Goal: Transaction & Acquisition: Book appointment/travel/reservation

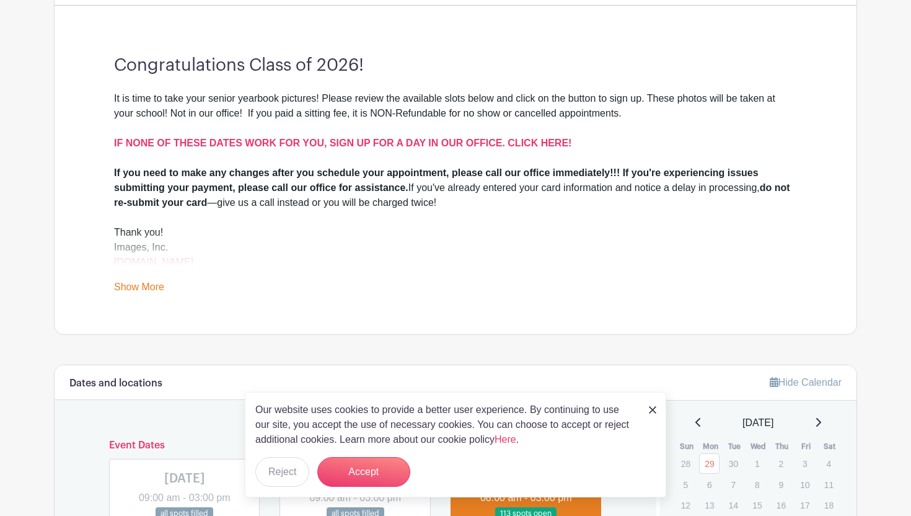
scroll to position [339, 0]
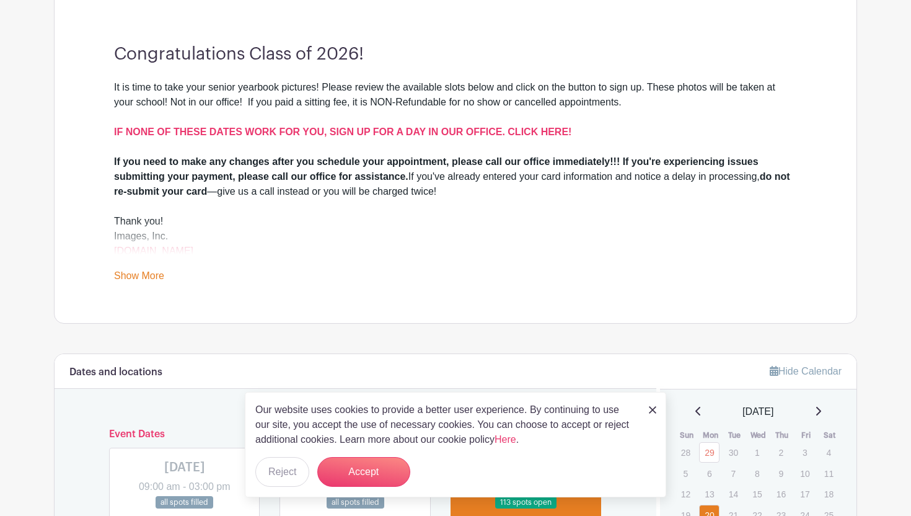
click at [366, 120] on div "It is time to take your senior yearbook pictures! Please review the available s…" at bounding box center [455, 117] width 683 height 74
click at [366, 130] on strong "IF NONE OF THESE DATES WORK FOR YOU, SIGN UP FOR A DAY IN OUR OFFICE. CLICK HER…" at bounding box center [342, 131] width 457 height 11
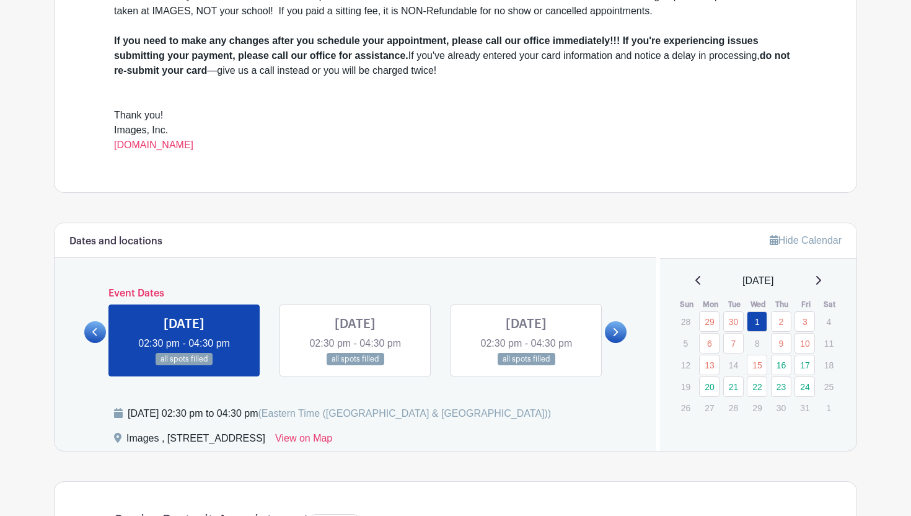
scroll to position [499, 0]
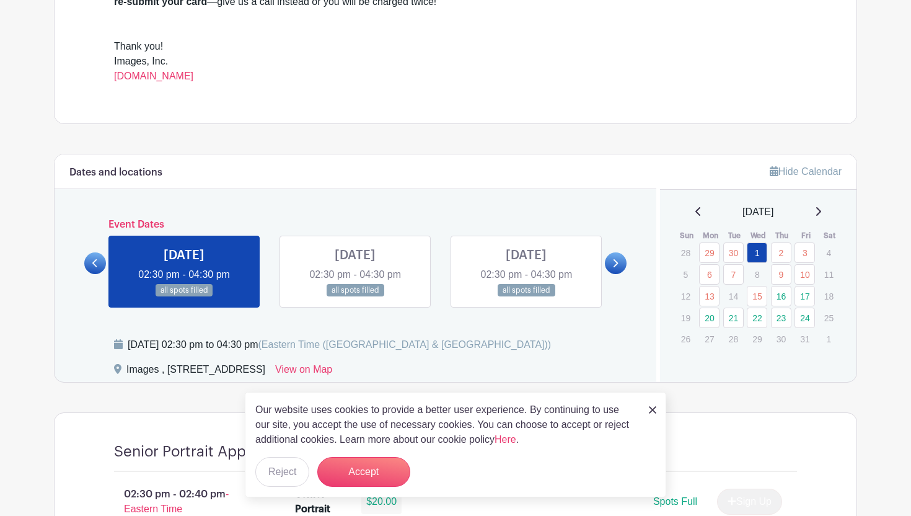
click at [613, 266] on icon at bounding box center [615, 262] width 6 height 9
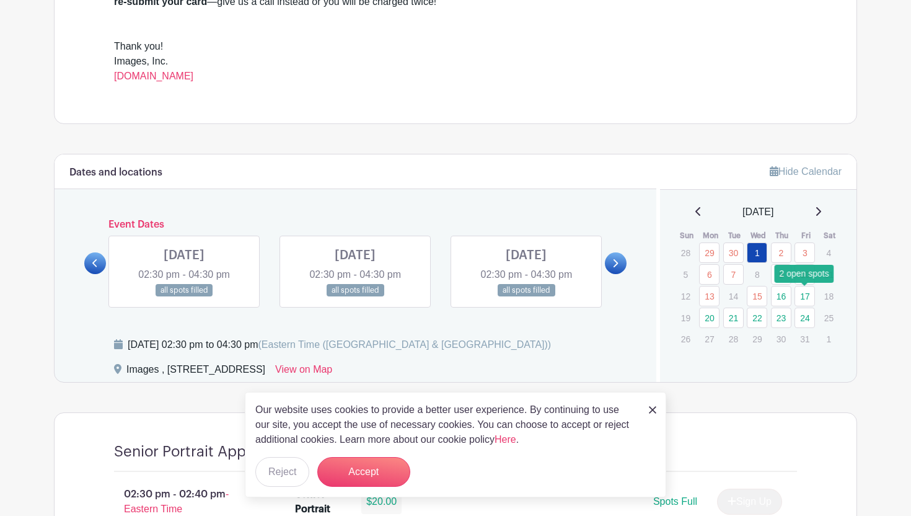
click at [804, 300] on link "17" at bounding box center [804, 296] width 20 height 20
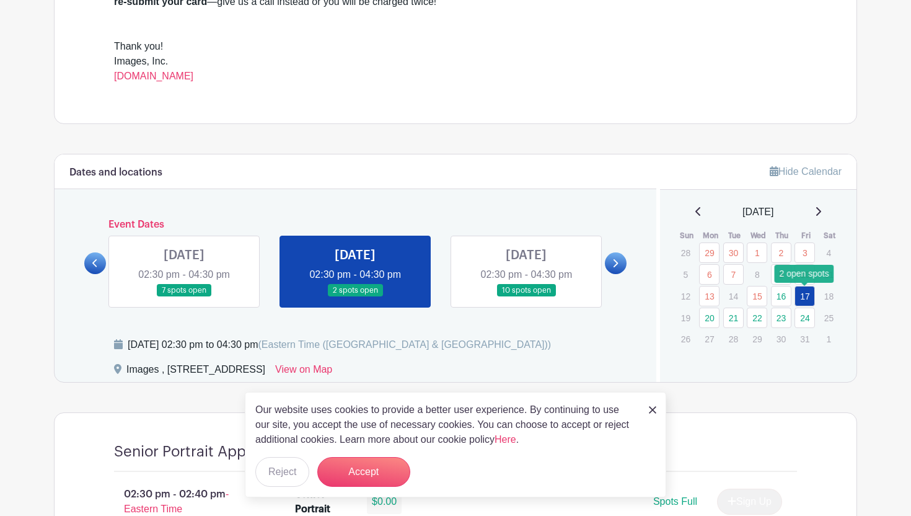
click at [804, 300] on link "17" at bounding box center [804, 296] width 20 height 20
click at [364, 470] on button "Accept" at bounding box center [363, 472] width 93 height 30
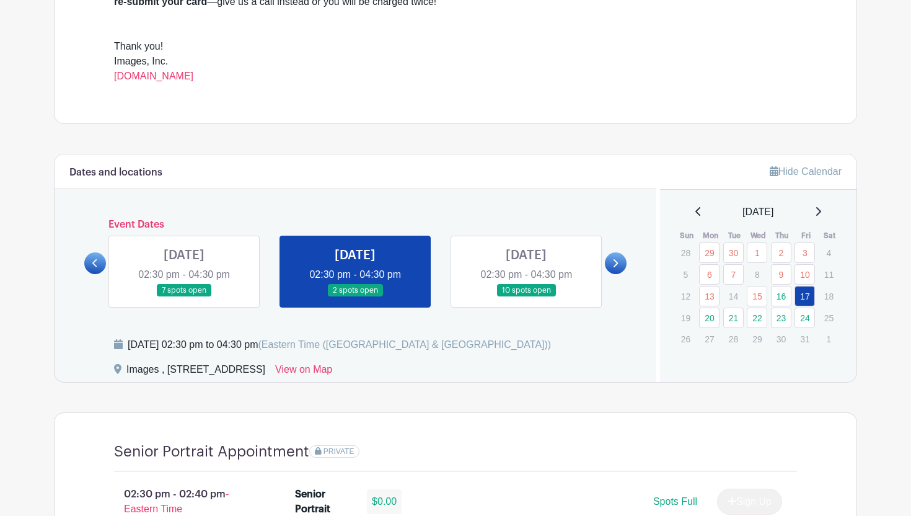
click at [355, 297] on link at bounding box center [355, 297] width 0 height 0
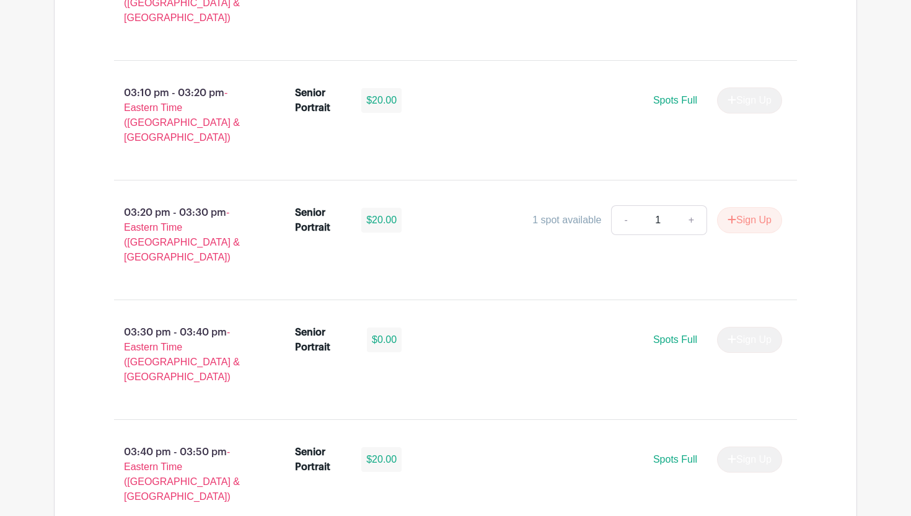
scroll to position [1374, 0]
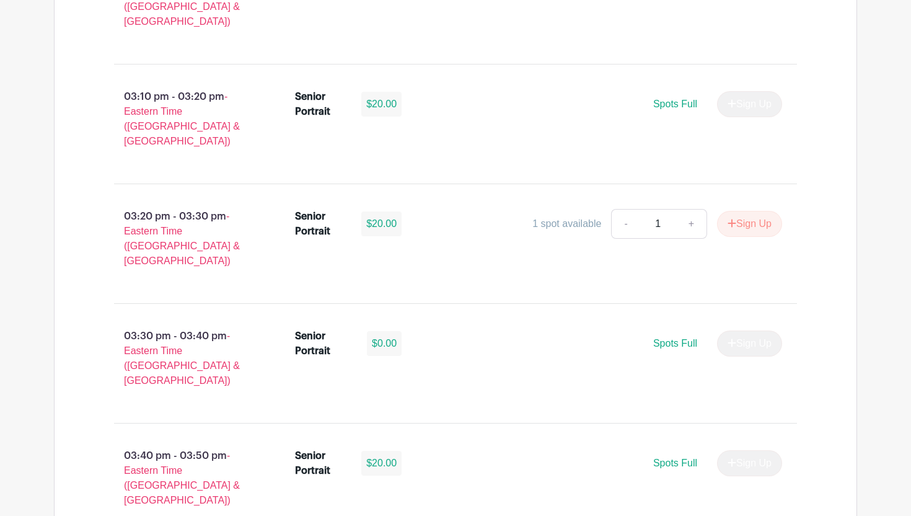
click at [172, 204] on p "03:20 pm - 03:30 pm - Eastern Time (US & Canada)" at bounding box center [184, 238] width 181 height 69
click at [171, 211] on span "- Eastern Time ([GEOGRAPHIC_DATA] & [GEOGRAPHIC_DATA])" at bounding box center [182, 238] width 116 height 55
click at [174, 204] on p "03:20 pm - 03:30 pm - Eastern Time (US & Canada)" at bounding box center [184, 238] width 181 height 69
click at [688, 209] on link "+" at bounding box center [691, 224] width 31 height 30
click at [678, 209] on link "+" at bounding box center [691, 224] width 31 height 30
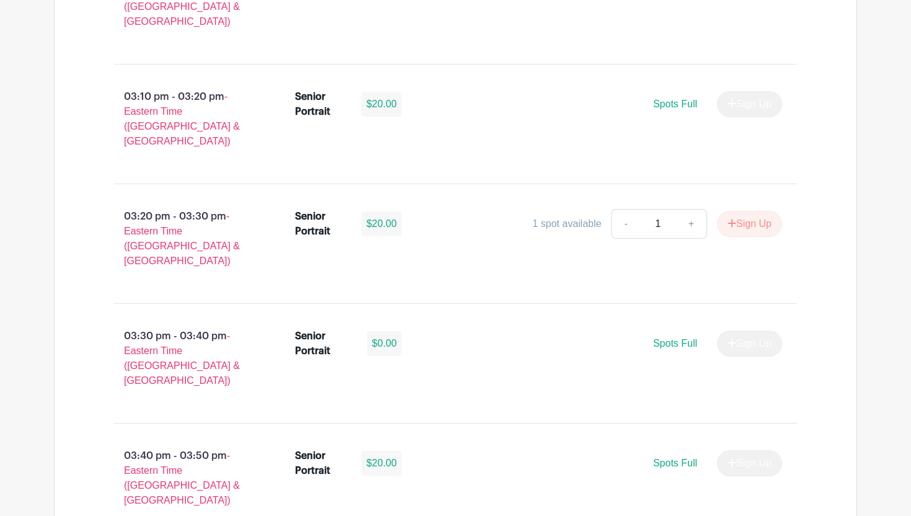
click at [561, 216] on div "1 spot available" at bounding box center [566, 223] width 69 height 15
click at [766, 211] on button "Sign Up" at bounding box center [749, 224] width 65 height 26
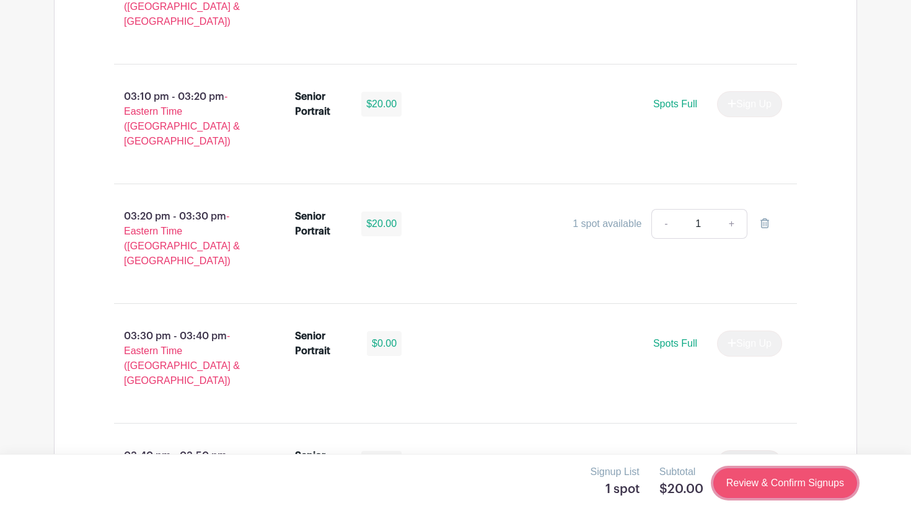
click at [769, 491] on link "Review & Confirm Signups" at bounding box center [785, 483] width 144 height 30
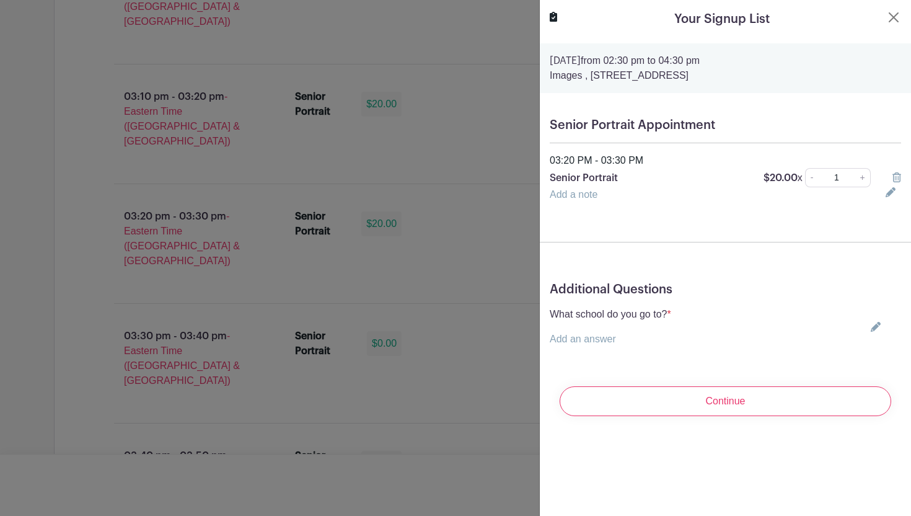
click at [589, 343] on link "Add an answer" at bounding box center [583, 338] width 66 height 11
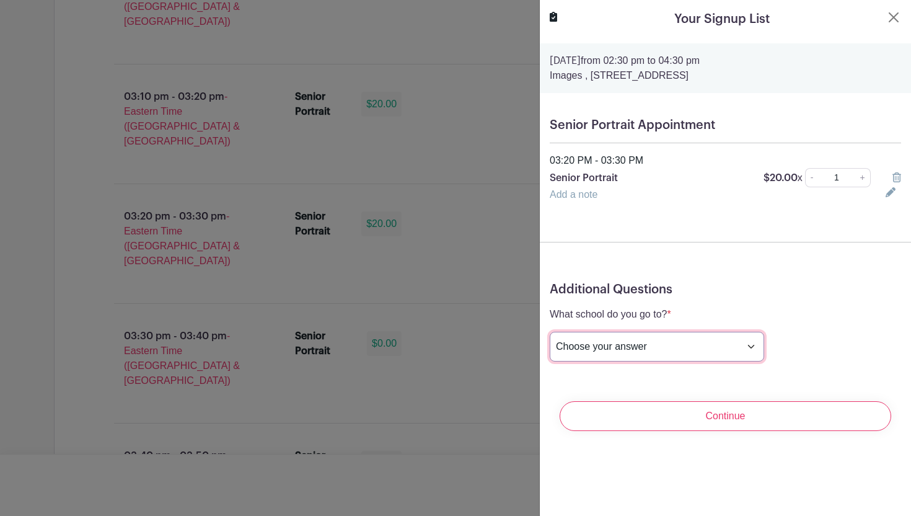
click at [622, 344] on select "Choose your answer Boiling Springs High Broome High Byrnes High Chesnee High Cl…" at bounding box center [657, 347] width 214 height 30
select select "3946"
click at [550, 332] on select "Choose your answer Boiling Springs High Broome High Byrnes High Chesnee High Cl…" at bounding box center [657, 347] width 214 height 30
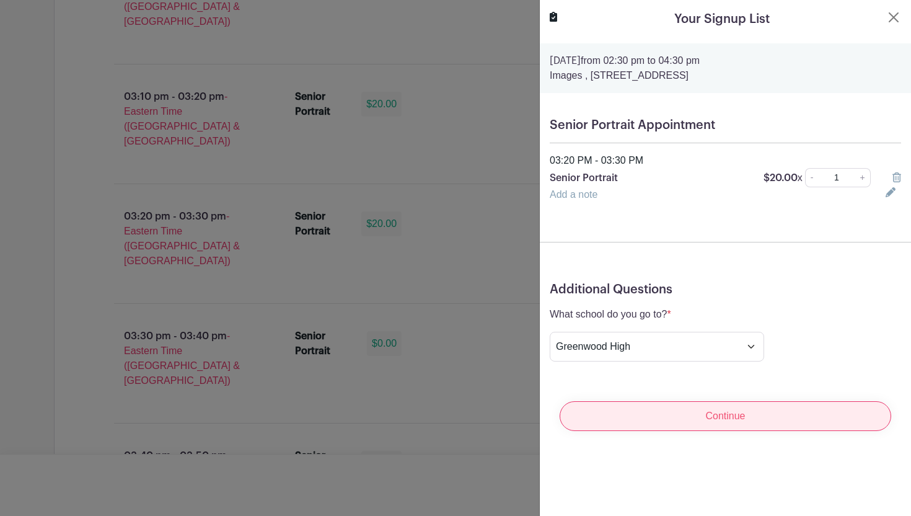
click at [718, 415] on input "Continue" at bounding box center [726, 416] width 332 height 30
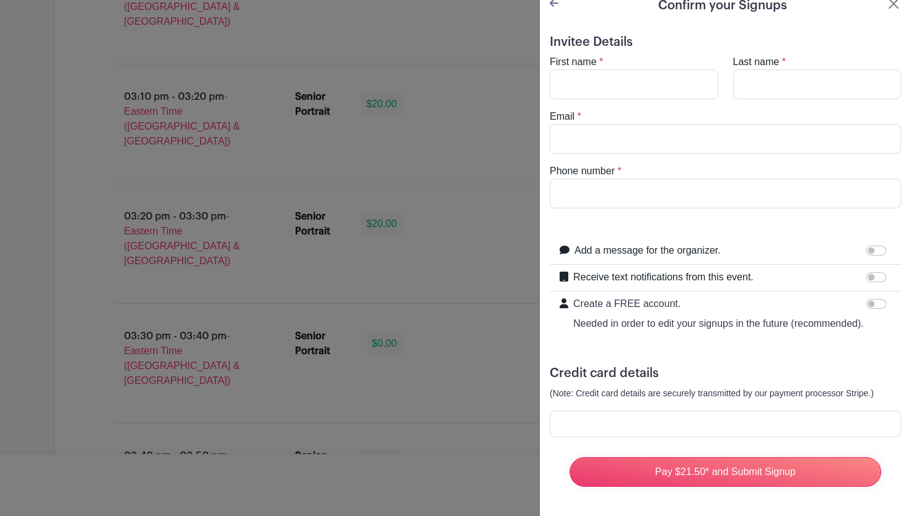
scroll to position [0, 0]
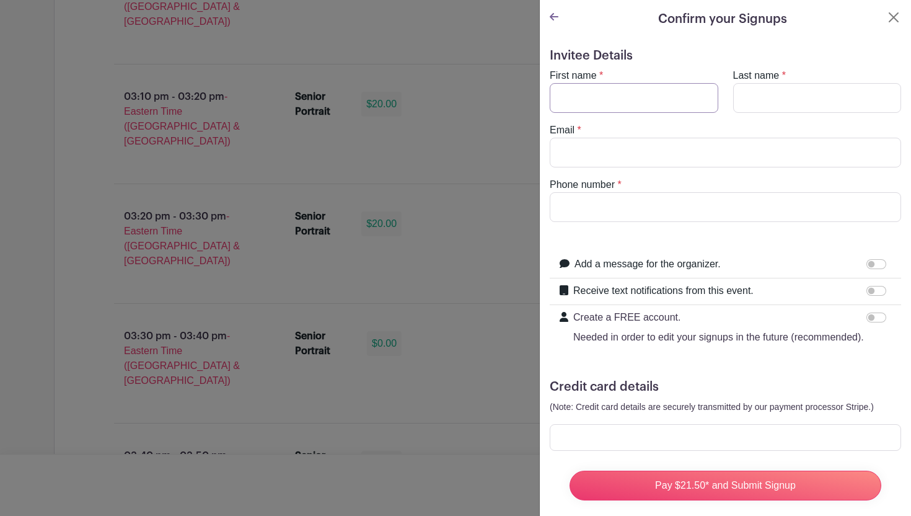
click at [615, 91] on input "First name" at bounding box center [634, 98] width 169 height 30
type input "r"
type input "Rebecca"
click at [758, 110] on input "Last name" at bounding box center [817, 98] width 169 height 30
type input "Merrill"
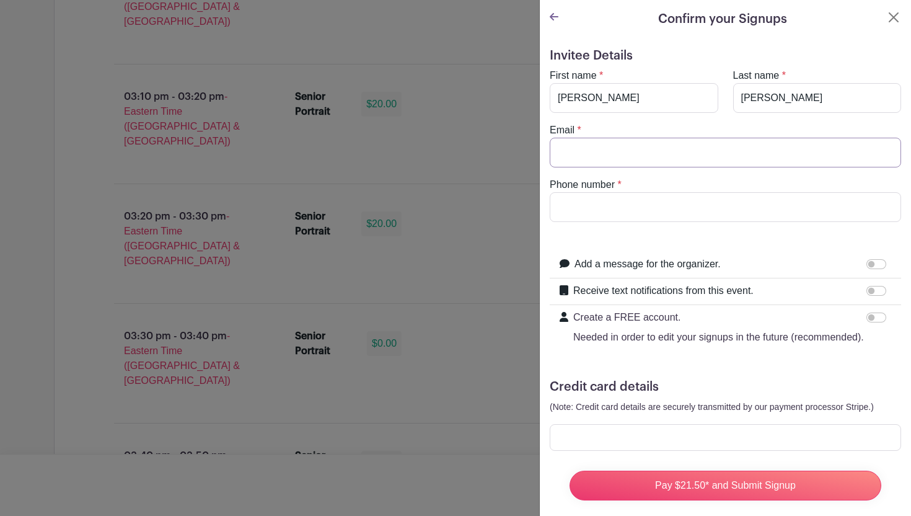
click at [726, 146] on input "Email" at bounding box center [725, 153] width 351 height 30
type input "rebeccaprattmerrill@gmail.com"
click at [697, 211] on input "Phone number" at bounding box center [725, 207] width 351 height 30
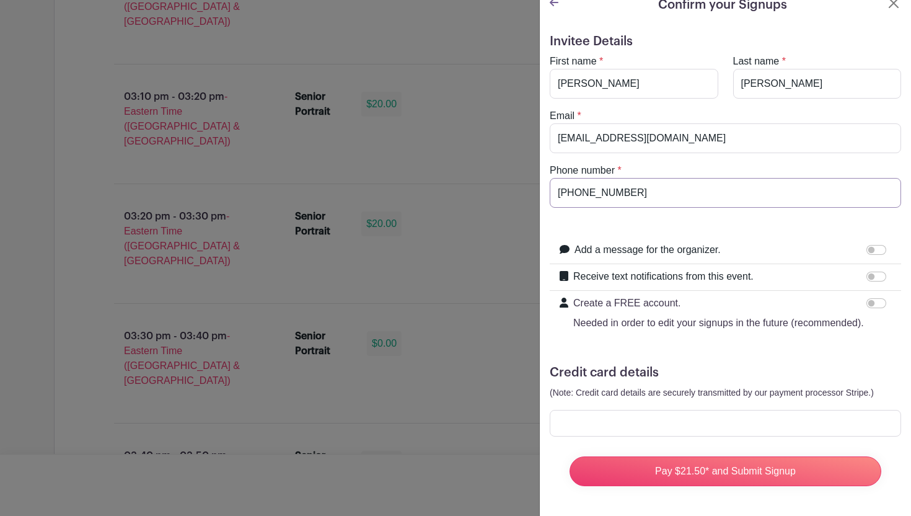
type input "864-941-7485"
click at [876, 272] on input "Receive text notifications from this event." at bounding box center [876, 276] width 20 height 10
checkbox input "true"
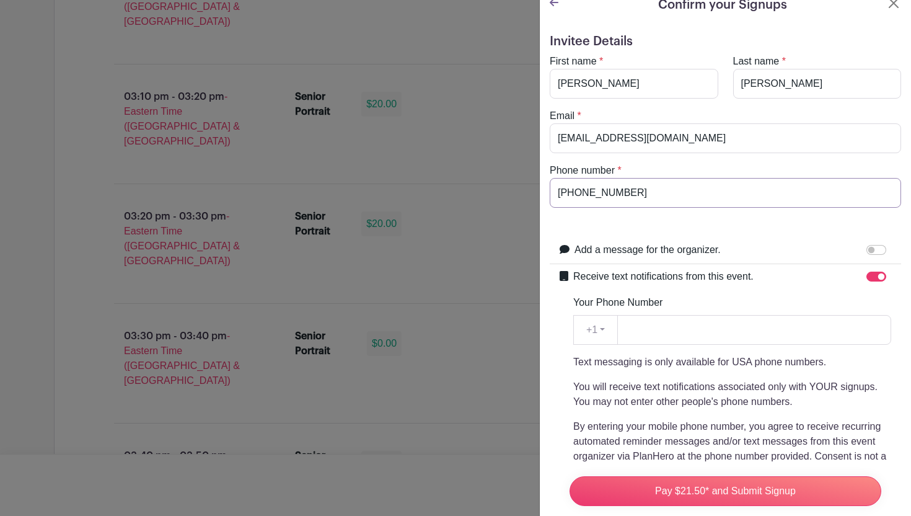
click at [583, 196] on input "864-941-7485" at bounding box center [725, 193] width 351 height 30
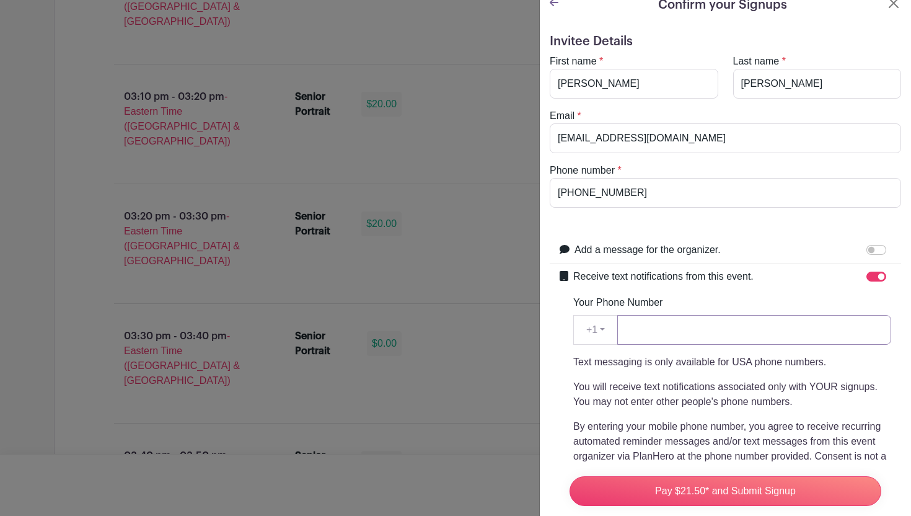
click at [632, 330] on input "Your Phone Number" at bounding box center [754, 330] width 274 height 30
paste input "864-941-7485"
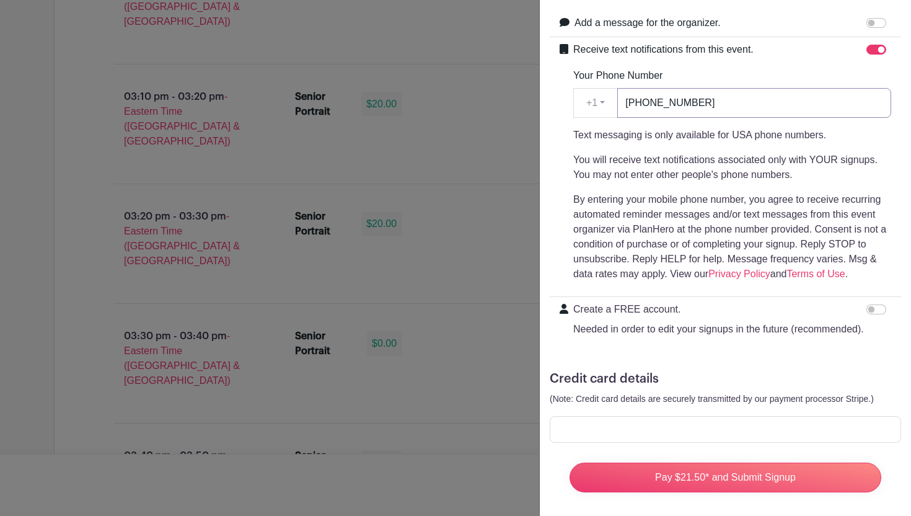
scroll to position [247, 0]
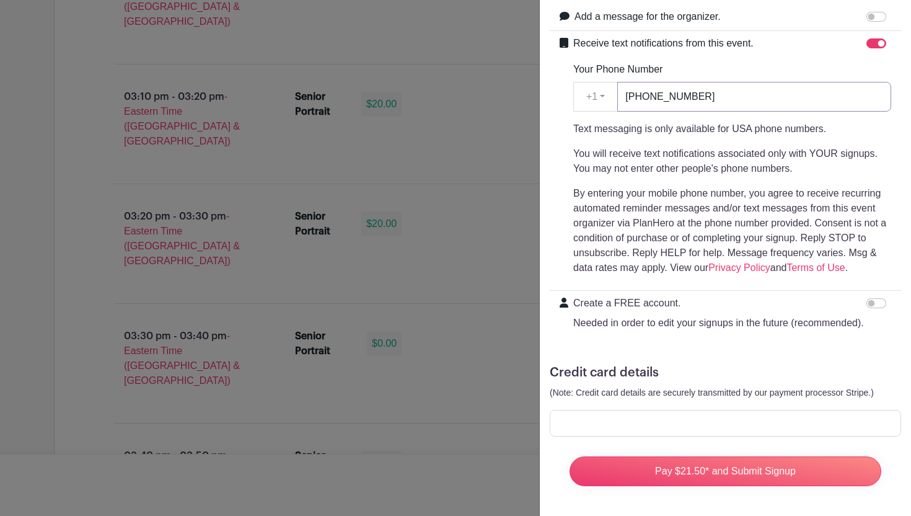
type input "864-941-7485"
click at [871, 302] on input "Create a FREE account. Needed in order to edit your signups in the future (reco…" at bounding box center [876, 303] width 20 height 10
checkbox input "true"
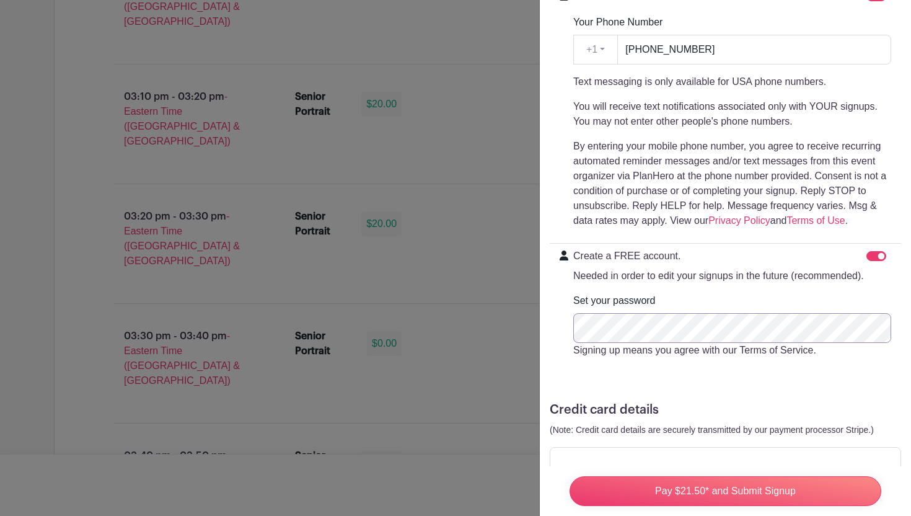
scroll to position [332, 0]
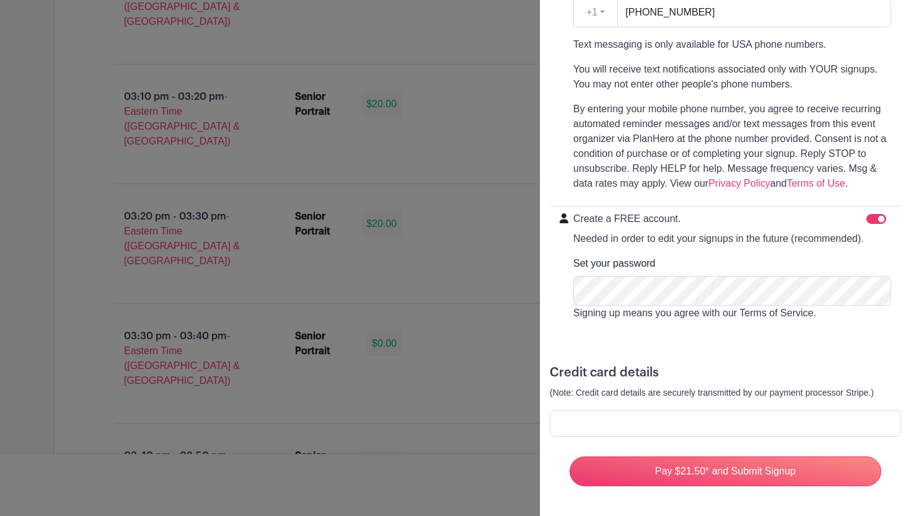
click at [700, 434] on div at bounding box center [725, 423] width 351 height 27
click at [698, 397] on p "(Note: Credit card details are securely transmitted by our payment processor St…" at bounding box center [725, 392] width 351 height 15
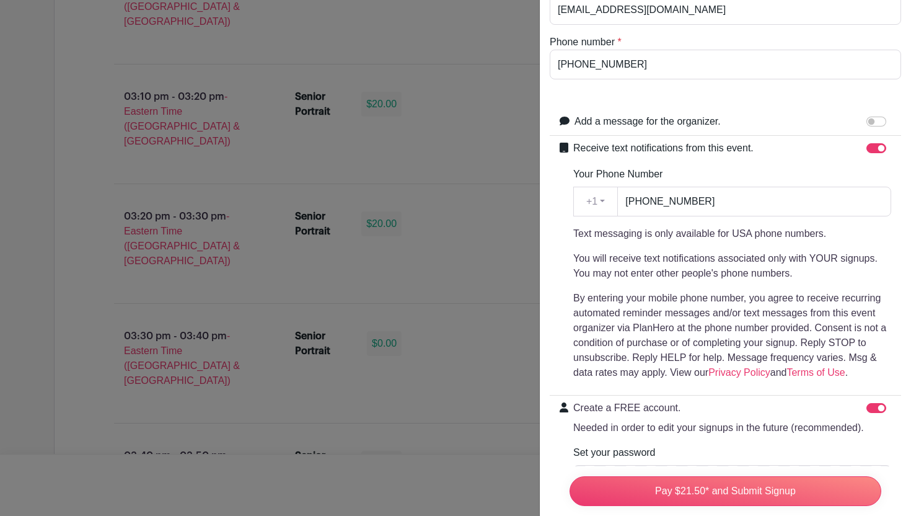
scroll to position [0, 0]
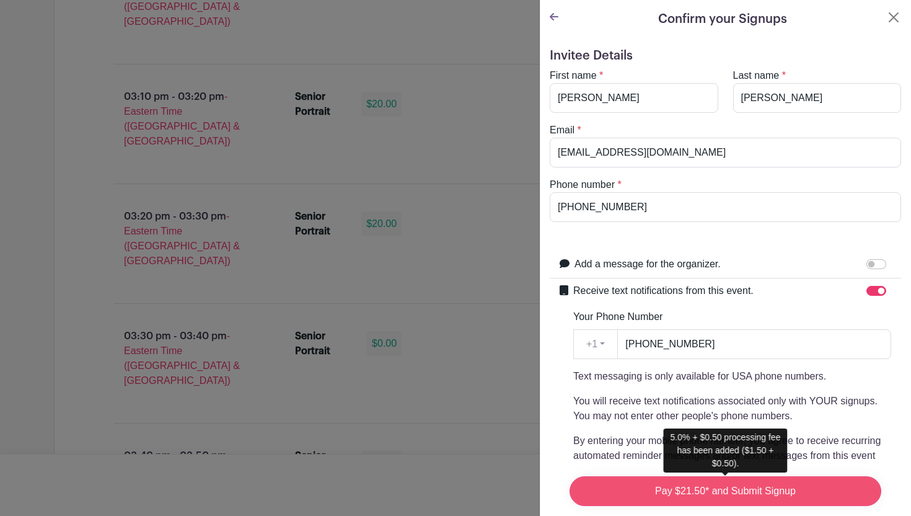
click at [685, 486] on input "Pay $21.50* and Submit Signup" at bounding box center [725, 491] width 312 height 30
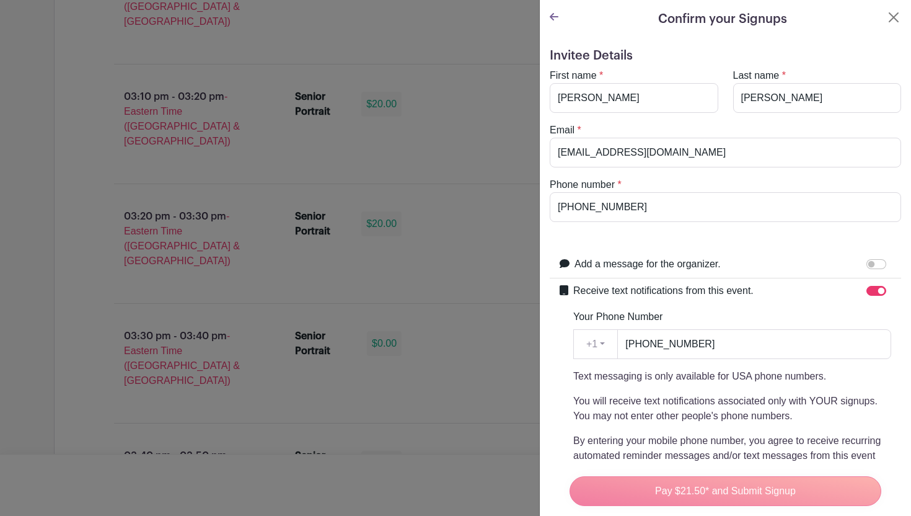
click at [685, 486] on div "Pay $21.50* and Submit Signup" at bounding box center [726, 491] width 332 height 50
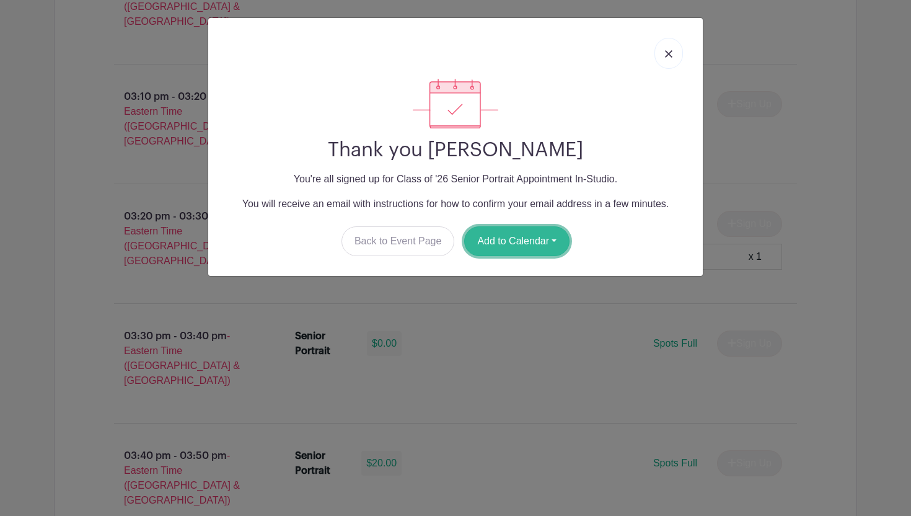
click at [561, 242] on button "Add to Calendar" at bounding box center [516, 241] width 105 height 30
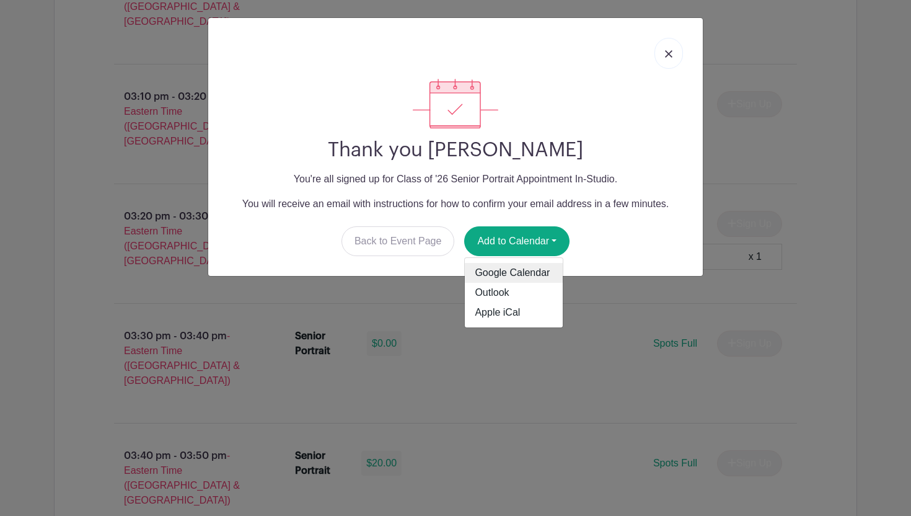
click at [537, 273] on link "Google Calendar" at bounding box center [514, 273] width 98 height 20
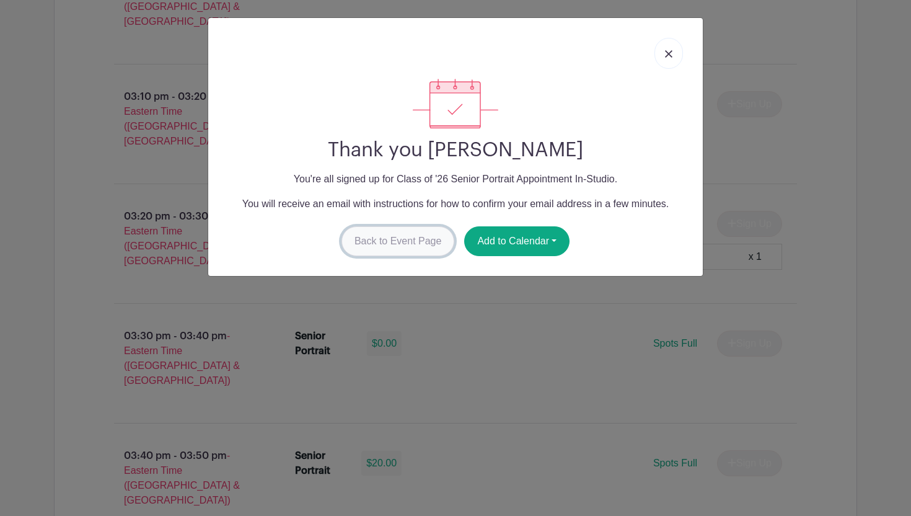
click at [367, 229] on link "Back to Event Page" at bounding box center [397, 241] width 113 height 30
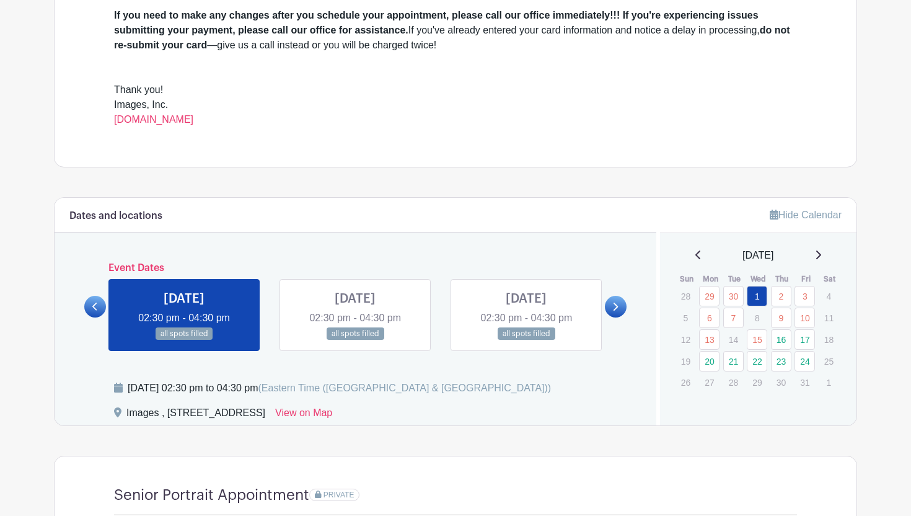
scroll to position [470, 0]
click at [799, 343] on link "17" at bounding box center [804, 340] width 20 height 20
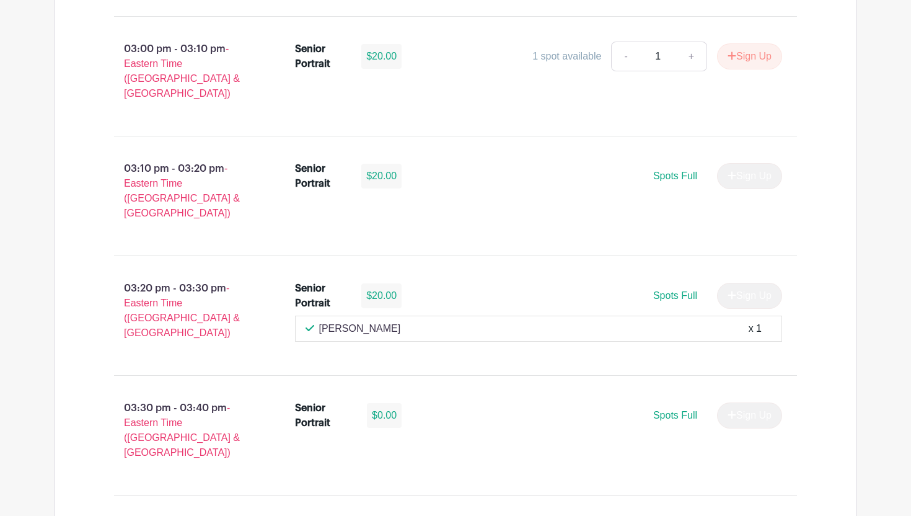
scroll to position [1314, 0]
